Goal: Task Accomplishment & Management: Manage account settings

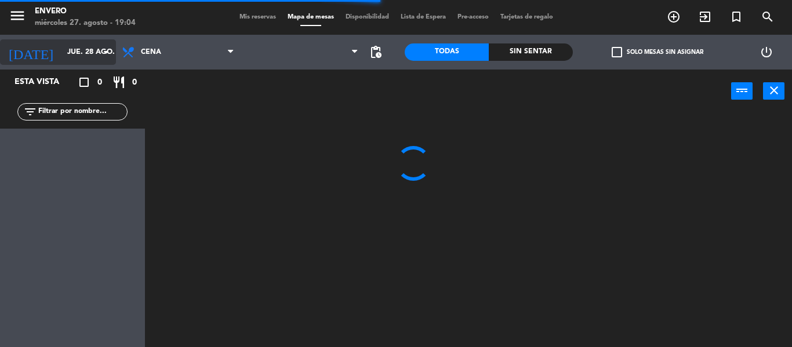
click at [86, 54] on input "jue. 28 ago." at bounding box center [110, 52] width 98 height 20
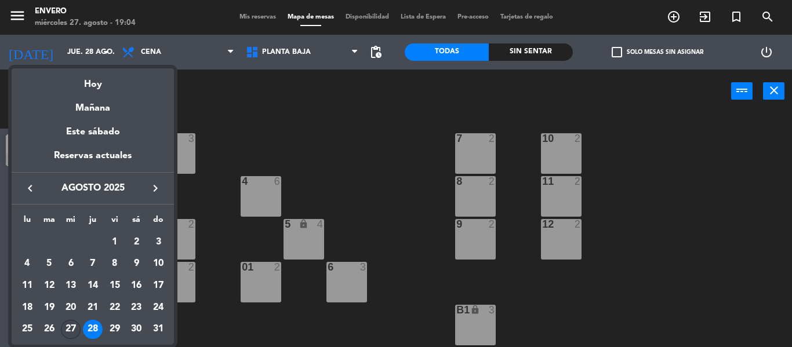
click at [77, 326] on div "27" at bounding box center [71, 330] width 20 height 20
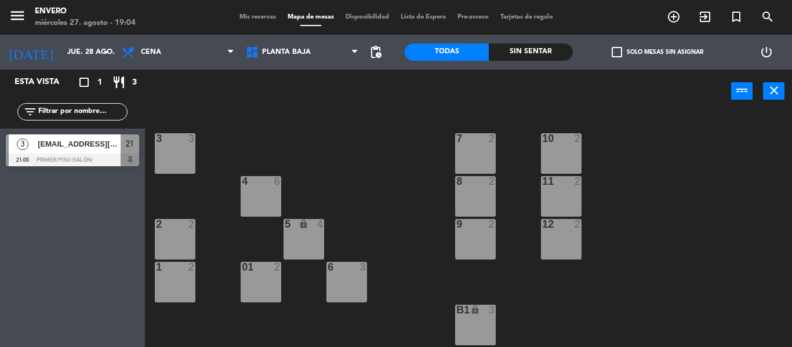
type input "mié. 27 ago."
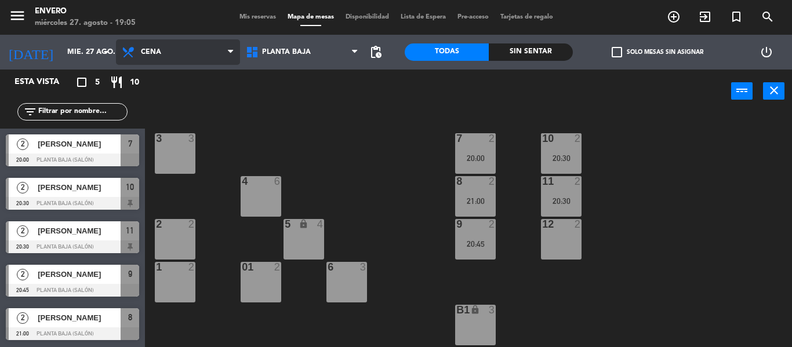
click at [182, 46] on span "Cena" at bounding box center [178, 52] width 124 height 26
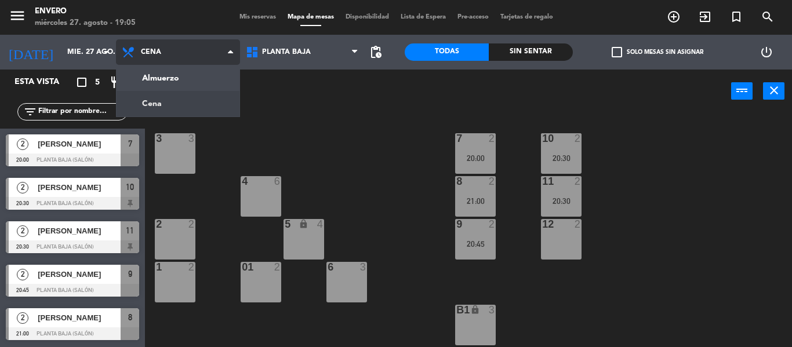
click at [182, 46] on span "Cena" at bounding box center [178, 52] width 124 height 26
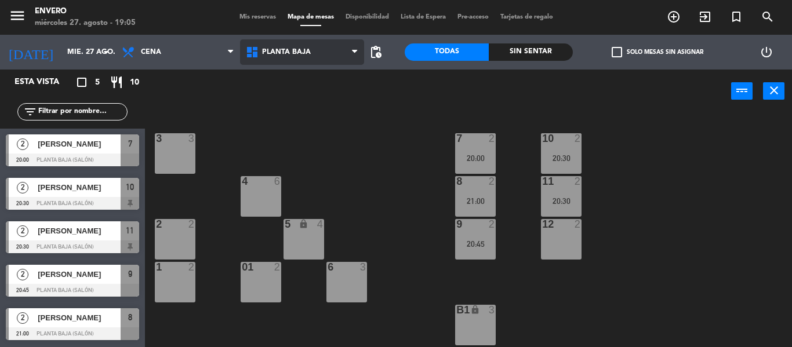
click at [297, 43] on span "Planta Baja" at bounding box center [302, 52] width 124 height 26
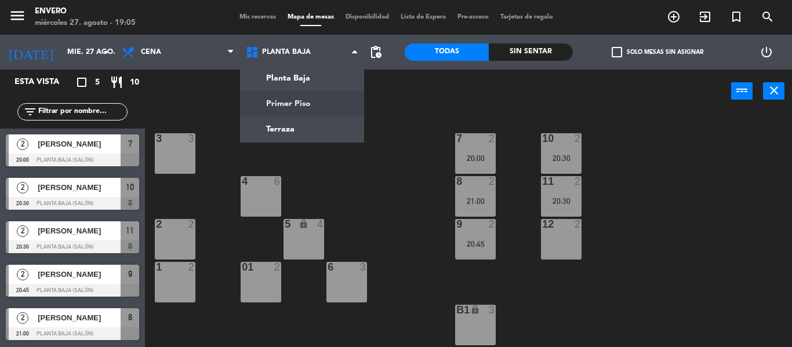
click at [305, 101] on ng-component "menu Envero [DATE] 27. agosto - 19:05 Mis reservas Mapa de mesas Disponibilidad…" at bounding box center [396, 173] width 792 height 347
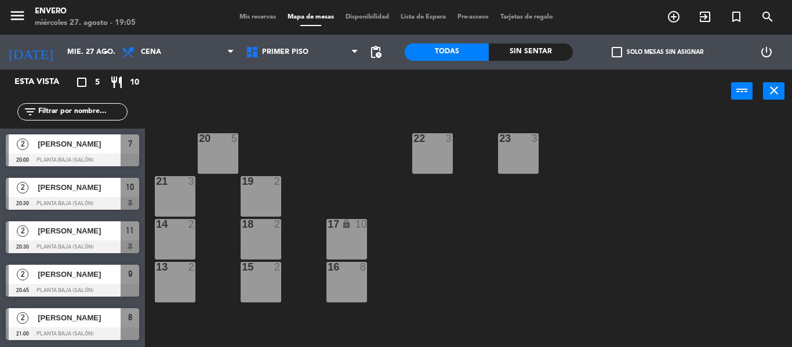
click at [353, 157] on div "20 5 22 3 23 3 21 3 19 2 14 2 18 2 17 lock 10 13 2 15 2 16 8" at bounding box center [472, 230] width 639 height 234
drag, startPoint x: 292, startPoint y: 53, endPoint x: 296, endPoint y: 81, distance: 28.1
click at [292, 53] on span "Primer Piso" at bounding box center [285, 52] width 46 height 8
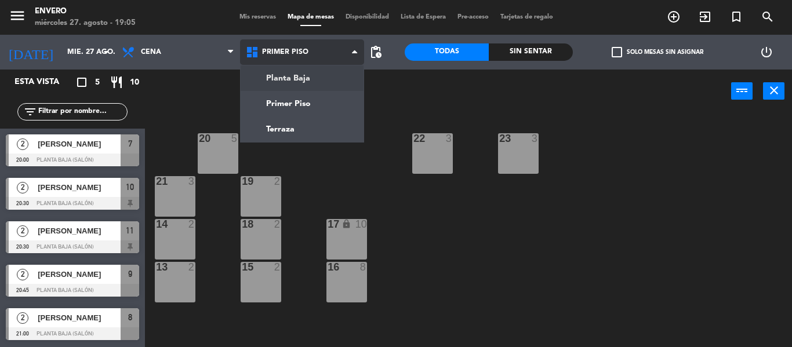
click at [296, 81] on ng-component "menu Envero [DATE] 27. agosto - 19:05 Mis reservas Mapa de mesas Disponibilidad…" at bounding box center [396, 173] width 792 height 347
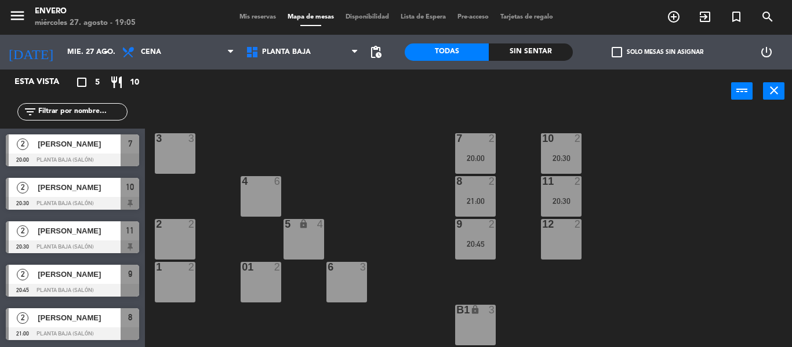
click at [260, 13] on div "Mis reservas Mapa de mesas Disponibilidad Lista de Espera Pre-acceso Tarjetas d…" at bounding box center [396, 17] width 325 height 10
click at [258, 16] on span "Mis reservas" at bounding box center [258, 17] width 48 height 6
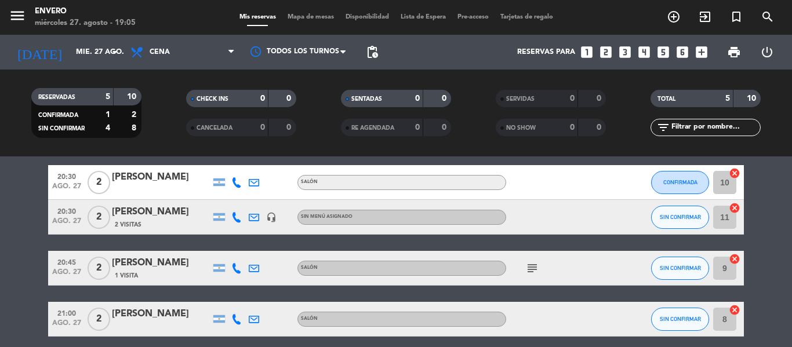
scroll to position [116, 0]
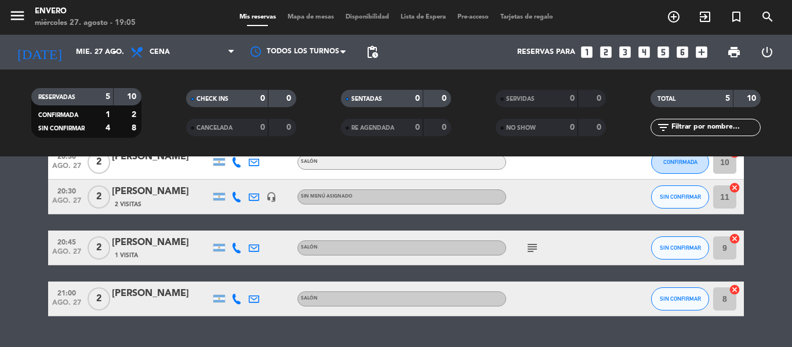
click at [536, 247] on icon "subject" at bounding box center [532, 248] width 14 height 14
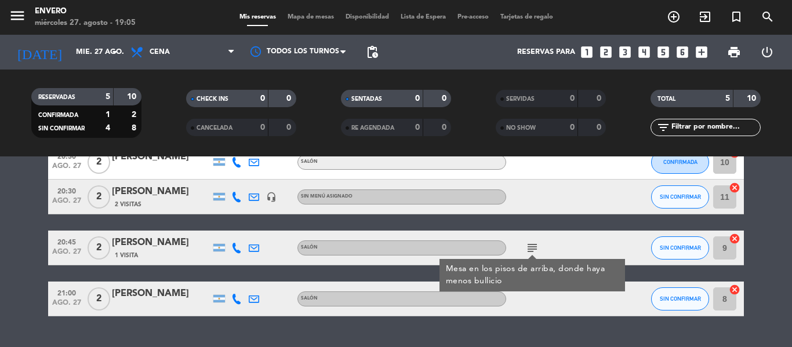
click at [534, 246] on icon "subject" at bounding box center [532, 248] width 14 height 14
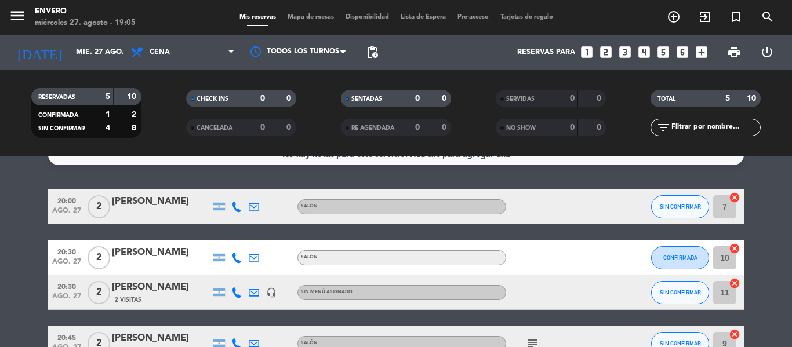
scroll to position [0, 0]
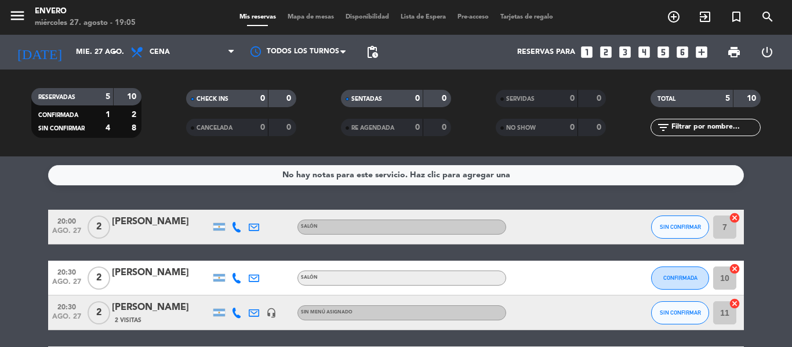
click at [190, 220] on div "[PERSON_NAME]" at bounding box center [161, 221] width 99 height 15
